Goal: Information Seeking & Learning: Learn about a topic

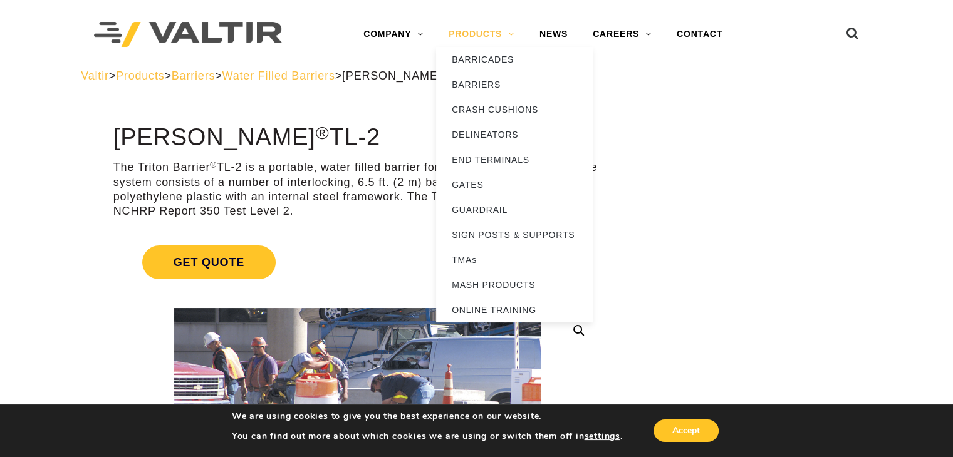
click at [493, 33] on link "PRODUCTS" at bounding box center [481, 34] width 91 height 25
